Goal: Task Accomplishment & Management: Use online tool/utility

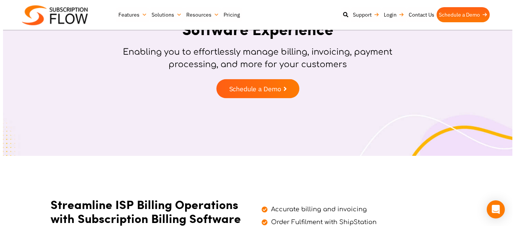
scroll to position [38, 0]
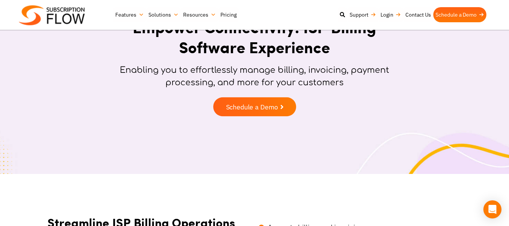
click at [275, 109] on span "Schedule a Demo" at bounding box center [252, 107] width 52 height 7
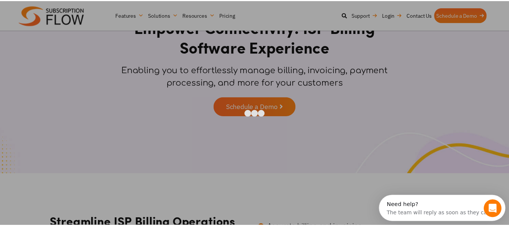
scroll to position [0, 0]
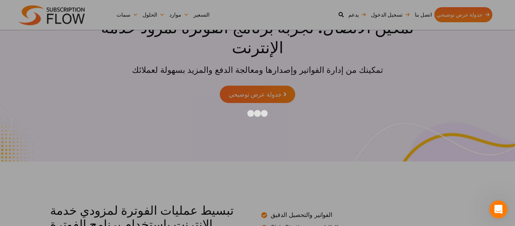
click at [455, 52] on div at bounding box center [257, 113] width 515 height 226
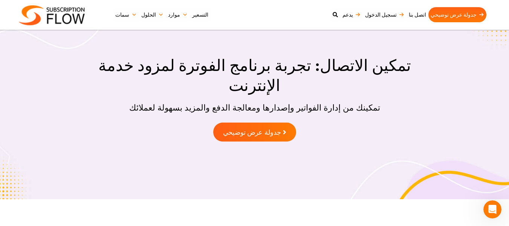
click at [280, 128] on font "جدولة عرض توضيحي" at bounding box center [252, 132] width 58 height 8
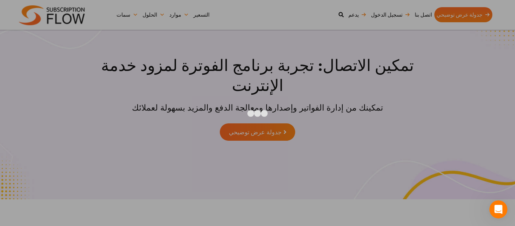
click at [465, 47] on div at bounding box center [257, 113] width 515 height 226
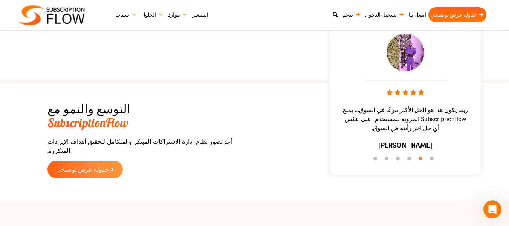
scroll to position [1158, 0]
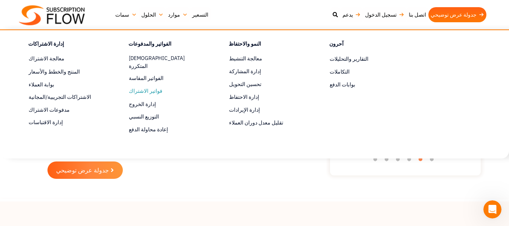
click at [148, 87] on font "فواتير الاشتراك" at bounding box center [146, 90] width 34 height 7
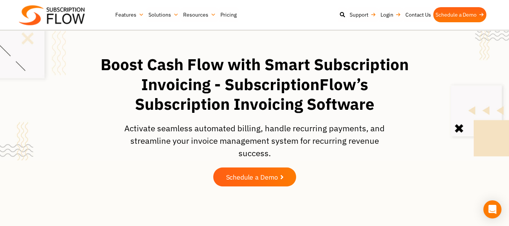
click at [261, 180] on span "Schedule a Demo" at bounding box center [252, 176] width 52 height 7
